Goal: Transaction & Acquisition: Purchase product/service

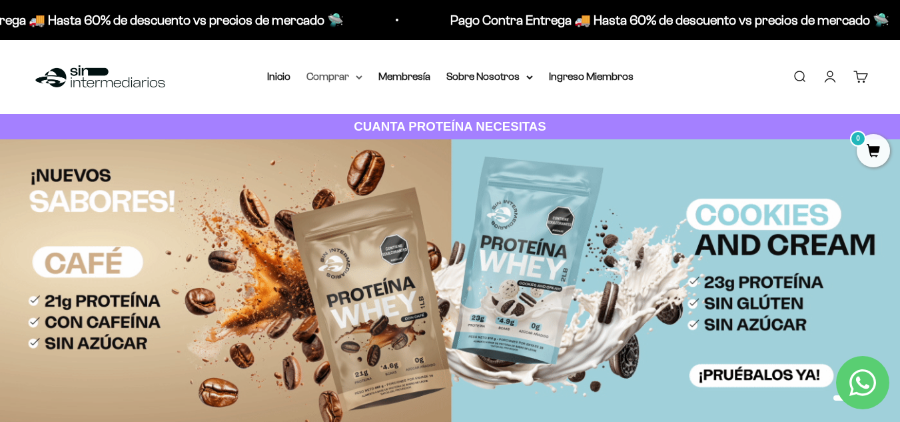
click at [356, 71] on summary "Comprar" at bounding box center [334, 76] width 56 height 17
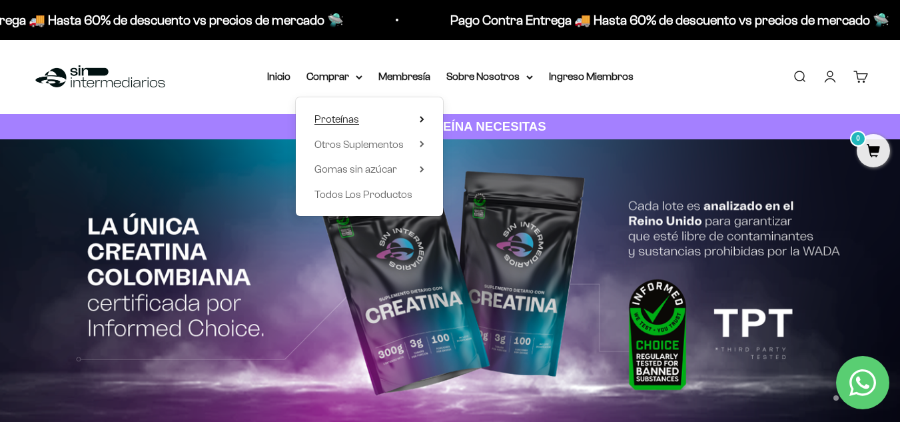
click at [401, 118] on summary "Proteínas" at bounding box center [369, 119] width 110 height 17
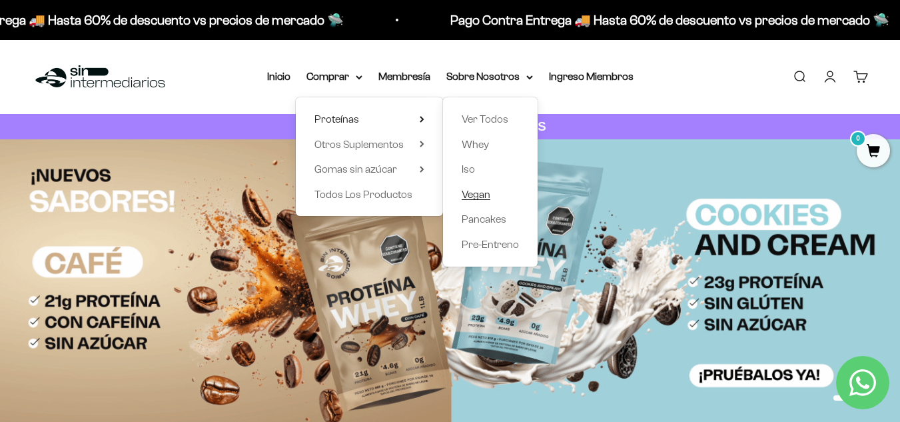
click at [493, 192] on link "Vegan" at bounding box center [490, 194] width 57 height 17
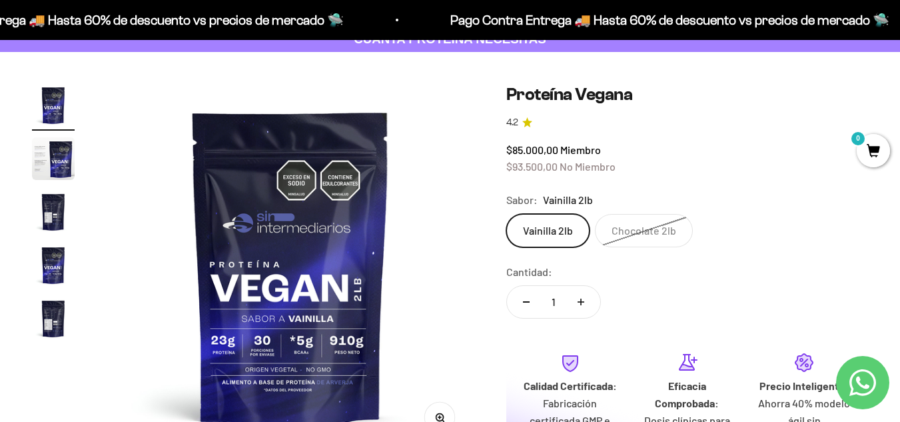
click at [551, 224] on label "Vainilla 2lb" at bounding box center [547, 230] width 83 height 33
click at [506, 214] on input "Vainilla 2lb" at bounding box center [506, 213] width 1 height 1
click at [551, 224] on label "Vainilla 2lb" at bounding box center [547, 230] width 83 height 33
click at [506, 214] on input "Vainilla 2lb" at bounding box center [506, 213] width 1 height 1
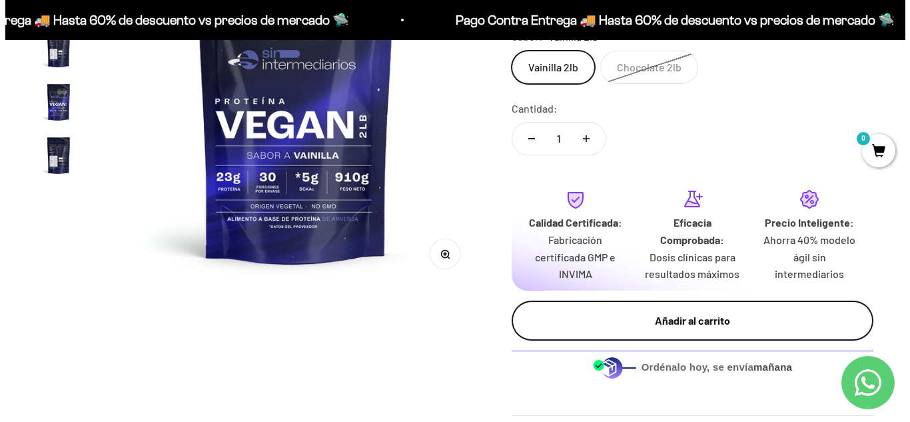
scroll to position [250, 0]
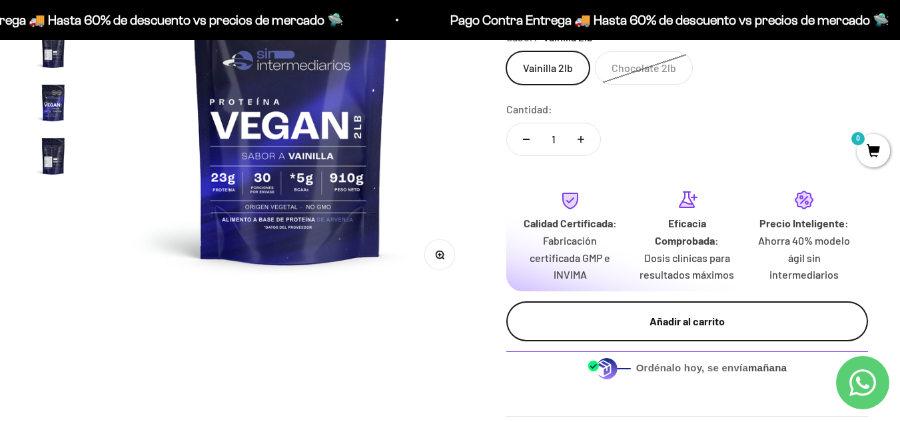
click at [575, 304] on button "Añadir al carrito" at bounding box center [687, 321] width 362 height 40
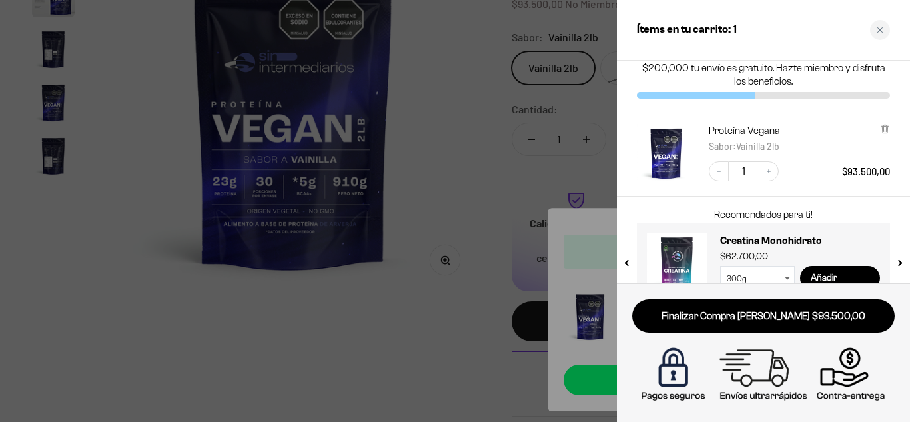
scroll to position [54, 0]
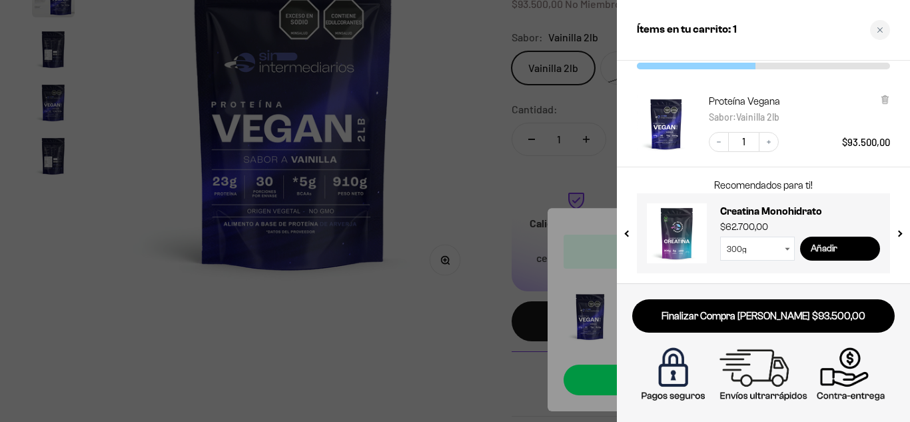
click at [834, 248] on input "Añadir" at bounding box center [840, 248] width 80 height 24
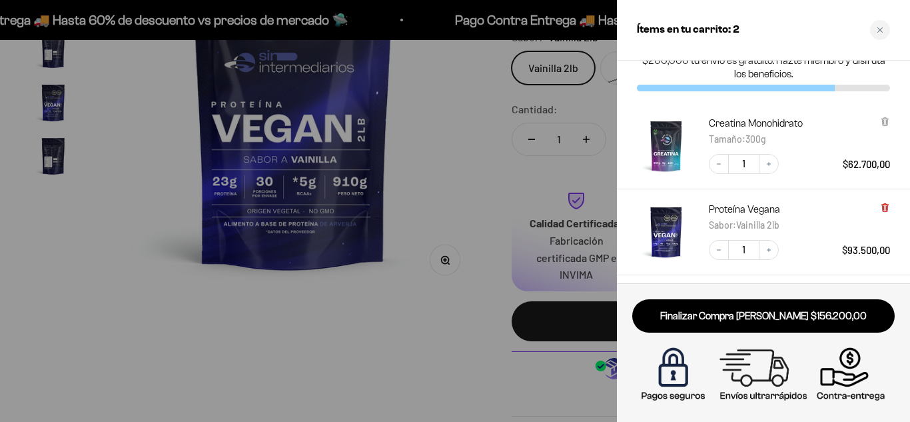
scroll to position [27, 0]
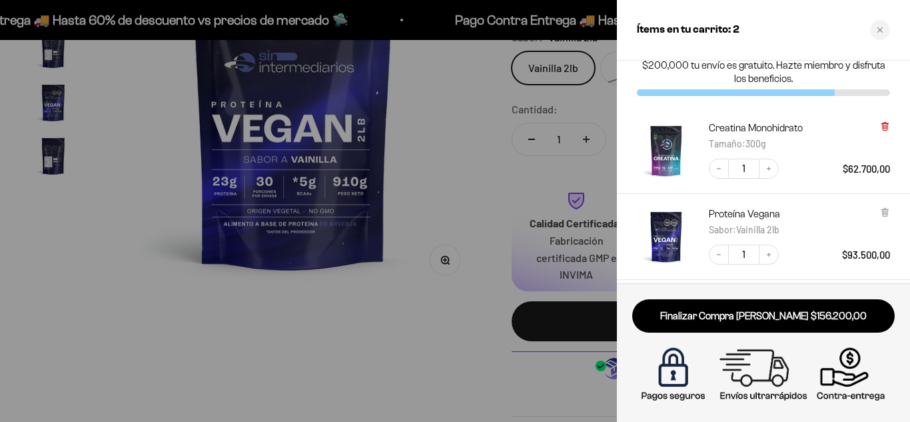
click at [886, 123] on icon at bounding box center [885, 126] width 10 height 10
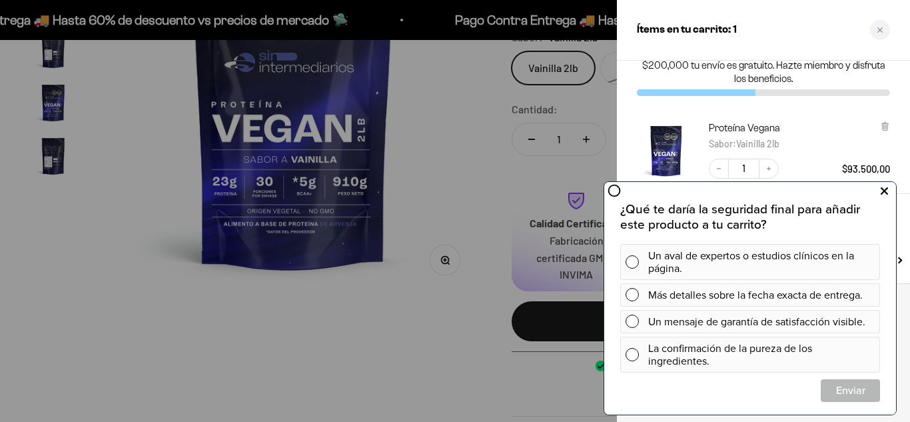
click at [880, 185] on icon at bounding box center [883, 190] width 7 height 17
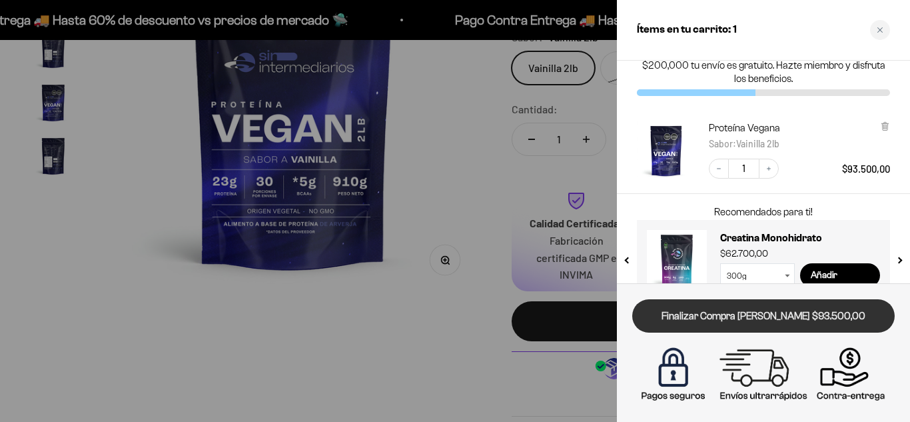
click at [779, 313] on link "Finalizar Compra [PERSON_NAME] $93.500,00" at bounding box center [763, 316] width 262 height 34
